Goal: Find specific page/section: Find specific page/section

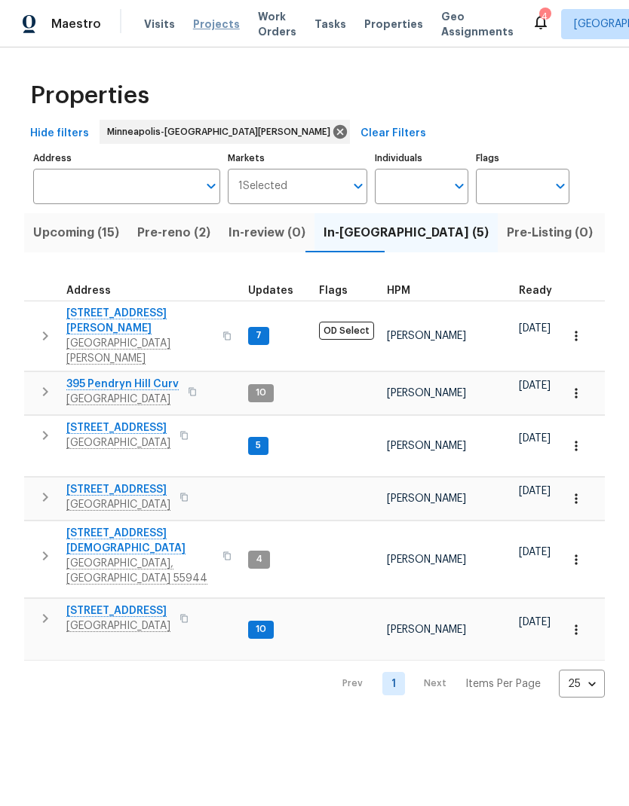
click at [207, 21] on span "Projects" at bounding box center [216, 24] width 47 height 15
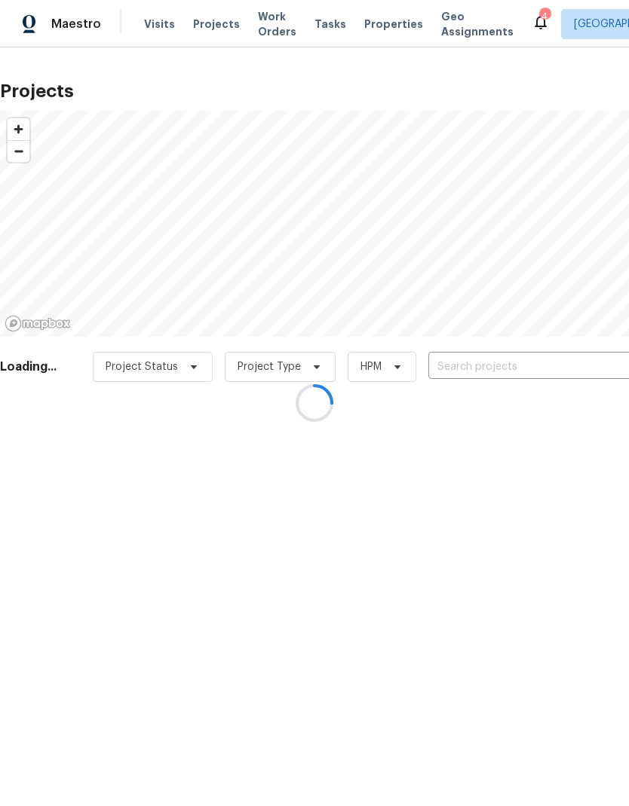
click at [528, 369] on div at bounding box center [314, 403] width 629 height 806
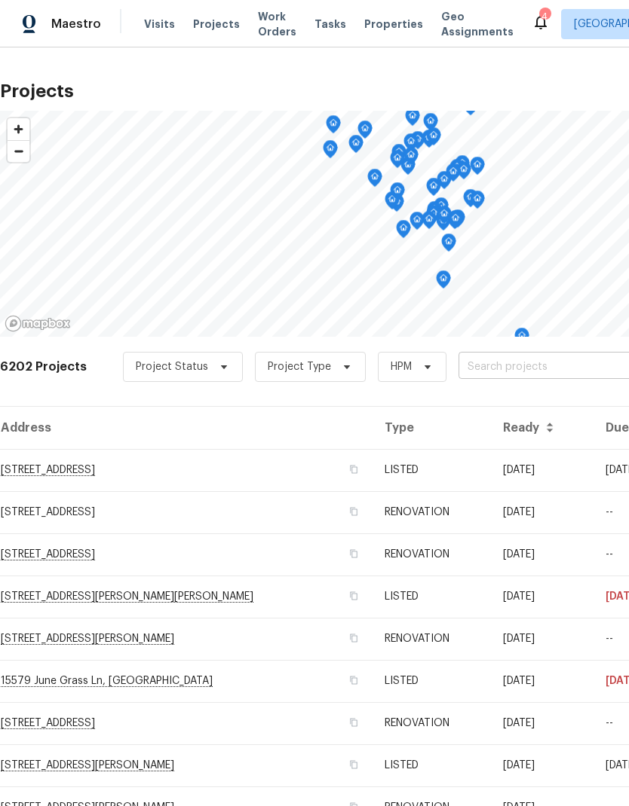
click at [539, 370] on input "text" at bounding box center [544, 367] width 173 height 23
type input "8380"
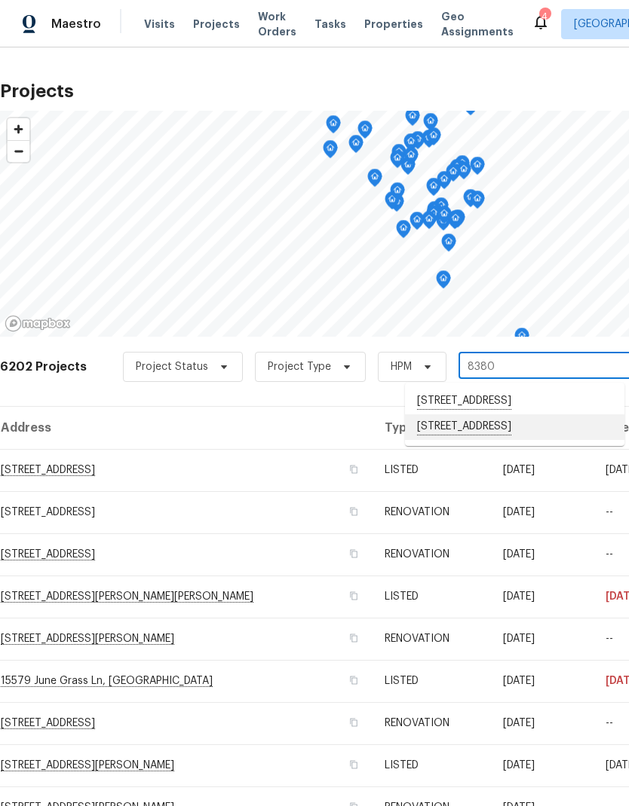
click at [486, 440] on li "[STREET_ADDRESS]" at bounding box center [514, 428] width 219 height 26
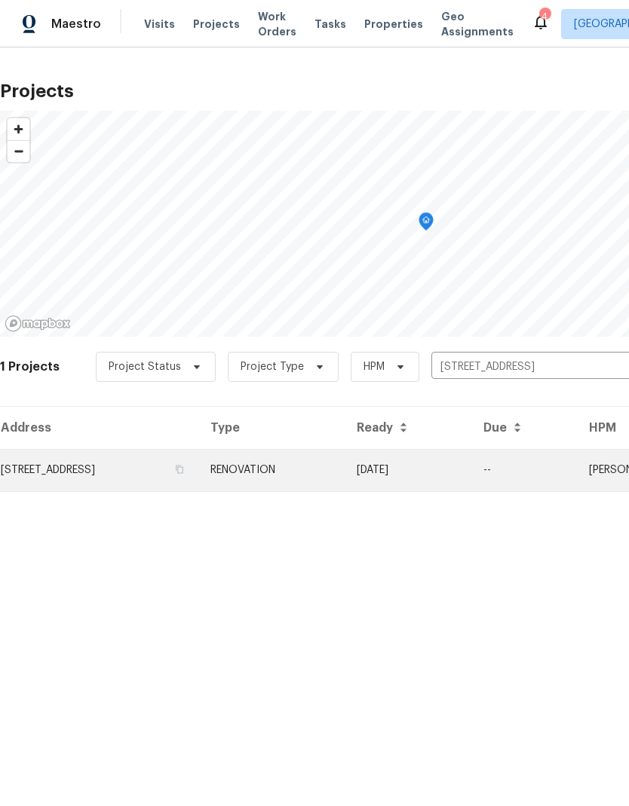
click at [155, 464] on td "[STREET_ADDRESS]" at bounding box center [99, 470] width 198 height 42
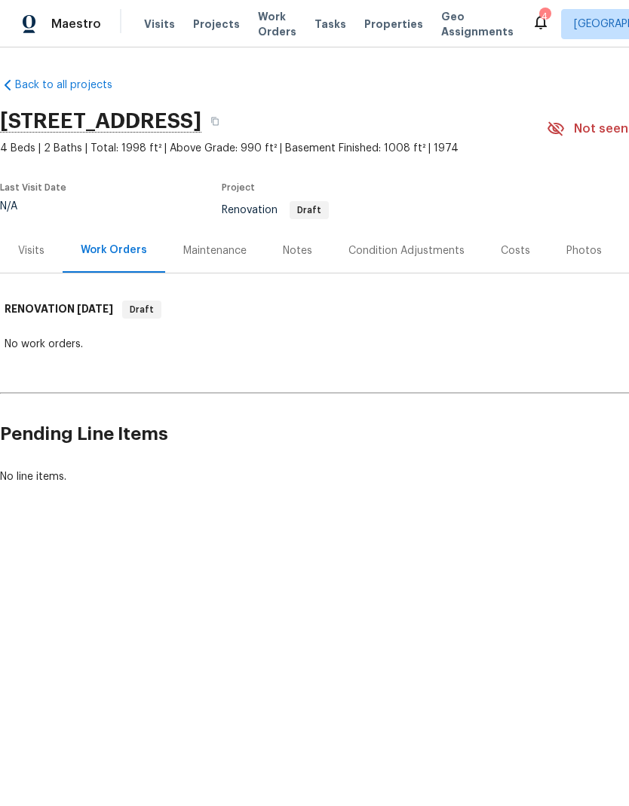
click at [394, 256] on div "Condition Adjustments" at bounding box center [406, 250] width 116 height 15
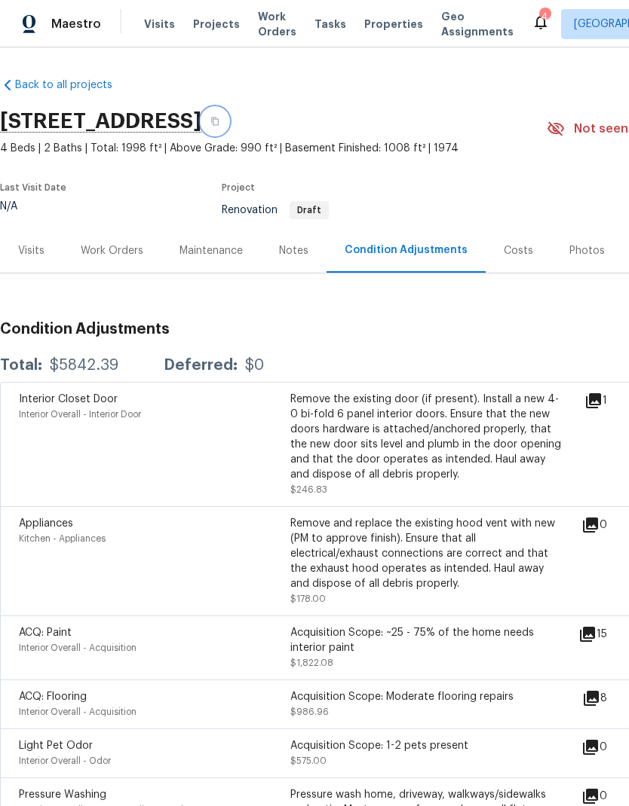
click at [219, 117] on icon "button" at bounding box center [214, 121] width 9 height 9
